Goal: Transaction & Acquisition: Purchase product/service

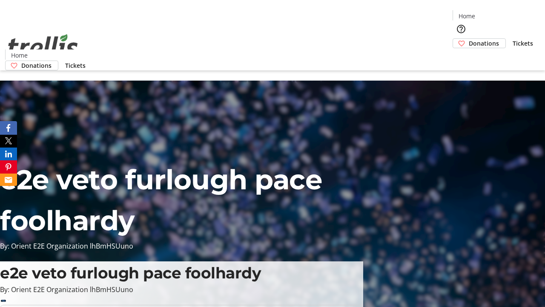
click at [513, 39] on span "Tickets" at bounding box center [523, 43] width 20 height 9
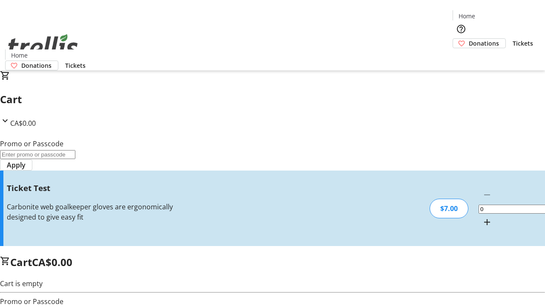
click at [482, 217] on mat-icon "Increment by one" at bounding box center [487, 222] width 10 height 10
type input "1"
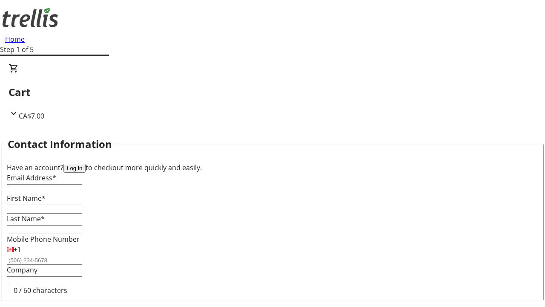
click at [86, 164] on button "Log in" at bounding box center [74, 168] width 22 height 9
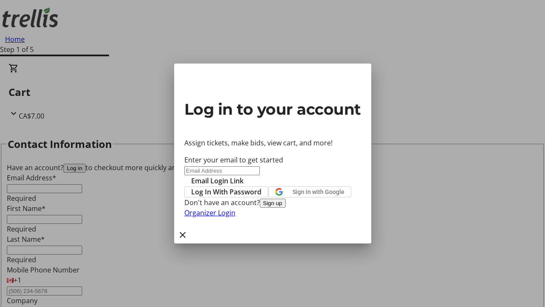
click at [262, 187] on span "Log In With Password" at bounding box center [226, 192] width 70 height 10
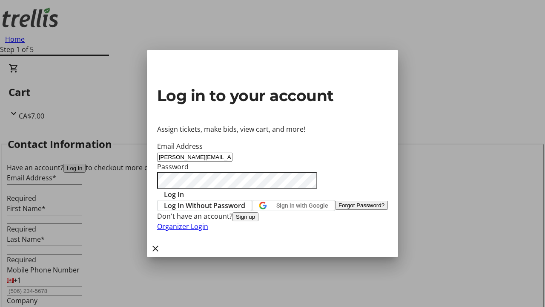
click at [184, 189] on span "Log In" at bounding box center [174, 194] width 20 height 10
